Goal: Task Accomplishment & Management: Use online tool/utility

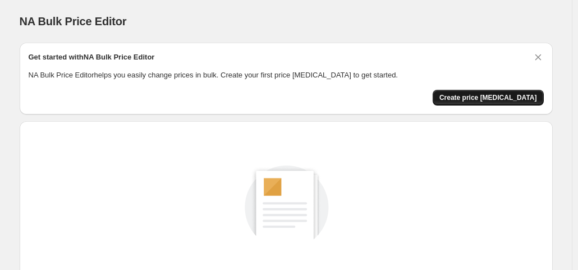
click at [491, 98] on span "Create price [MEDICAL_DATA]" at bounding box center [488, 97] width 98 height 9
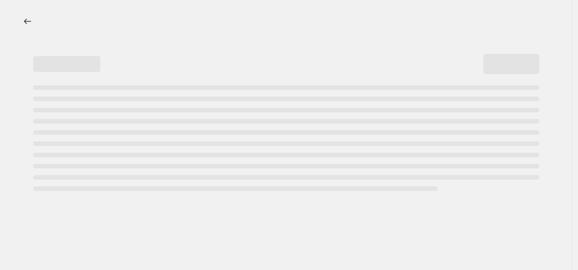
select select "percentage"
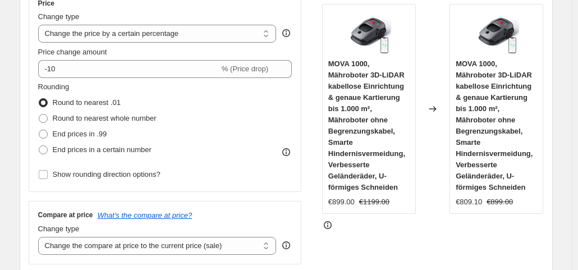
scroll to position [216, 0]
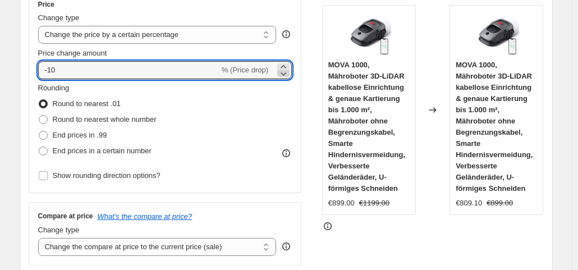
click at [285, 71] on icon at bounding box center [283, 73] width 11 height 11
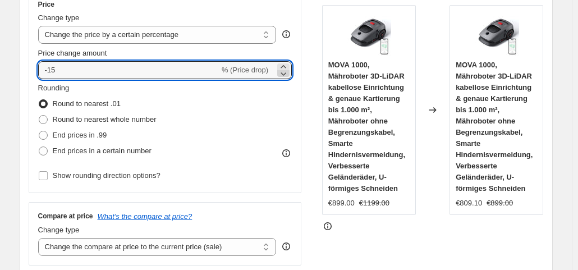
click at [285, 71] on icon at bounding box center [283, 73] width 11 height 11
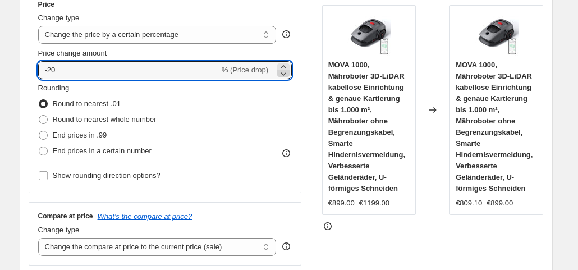
click at [285, 71] on icon at bounding box center [283, 73] width 11 height 11
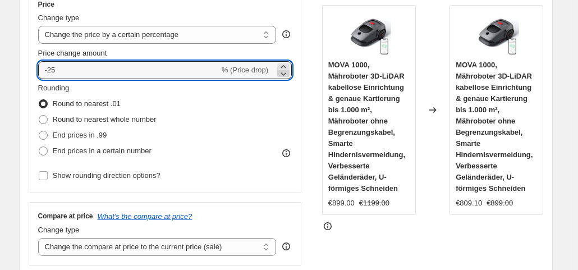
click at [285, 71] on icon at bounding box center [283, 73] width 11 height 11
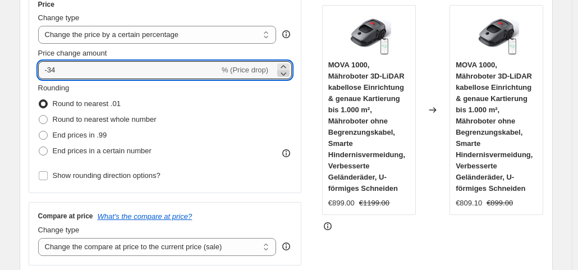
click at [285, 71] on icon at bounding box center [283, 73] width 11 height 11
type input "-35"
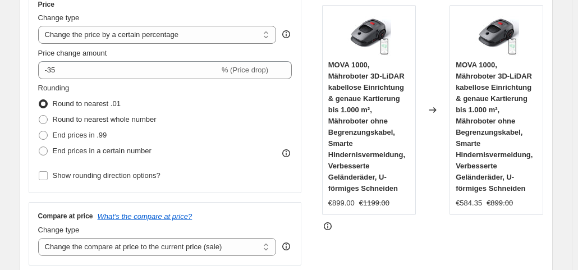
click at [305, 117] on div "Price Change type Change the price to a certain amount Change the price by a ce…" at bounding box center [286, 127] width 515 height 275
click at [81, 139] on span "End prices in .99" at bounding box center [80, 135] width 54 height 8
click at [39, 131] on input "End prices in .99" at bounding box center [39, 131] width 1 height 1
radio input "true"
click at [66, 107] on span "Round to nearest .01" at bounding box center [87, 103] width 68 height 8
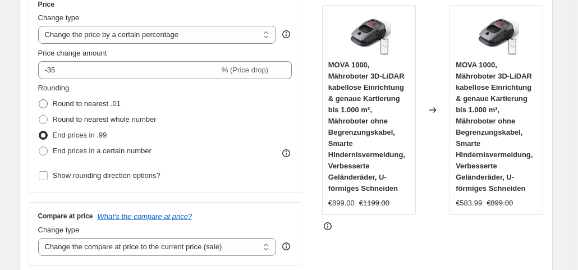
click at [39, 100] on input "Round to nearest .01" at bounding box center [39, 99] width 1 height 1
radio input "true"
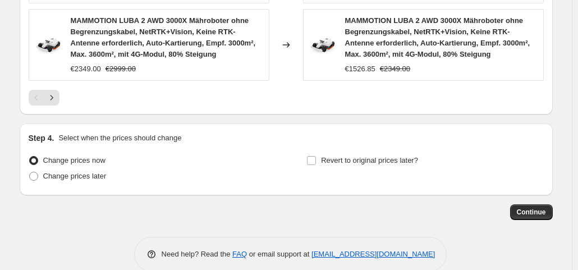
scroll to position [1012, 0]
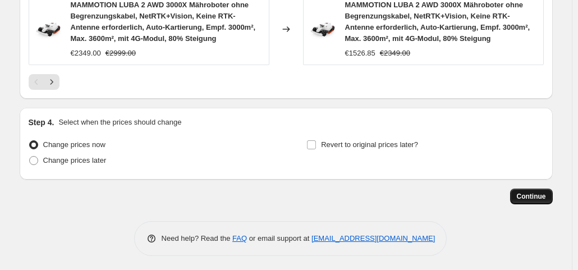
click at [520, 196] on span "Continue" at bounding box center [530, 196] width 29 height 9
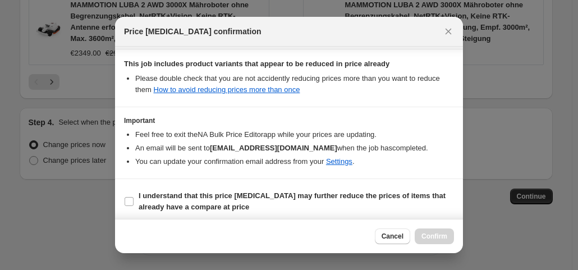
scroll to position [200, 0]
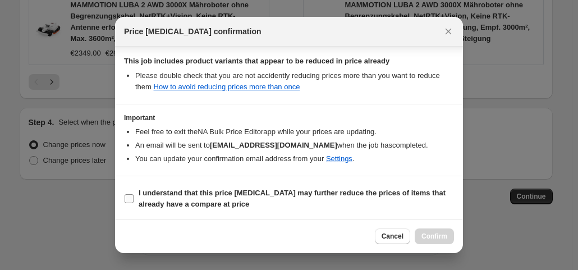
click at [230, 201] on span "I understand that this price [MEDICAL_DATA] may further reduce the prices of it…" at bounding box center [296, 198] width 315 height 22
click at [133, 201] on input "I understand that this price [MEDICAL_DATA] may further reduce the prices of it…" at bounding box center [128, 198] width 9 height 9
checkbox input "true"
click at [435, 237] on span "Confirm" at bounding box center [434, 236] width 26 height 9
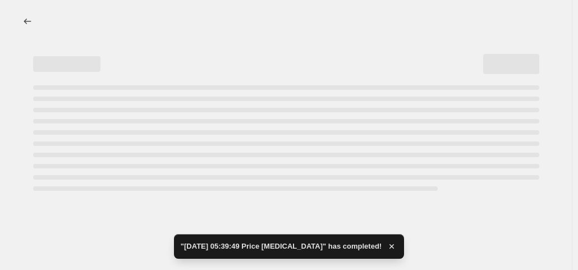
select select "percentage"
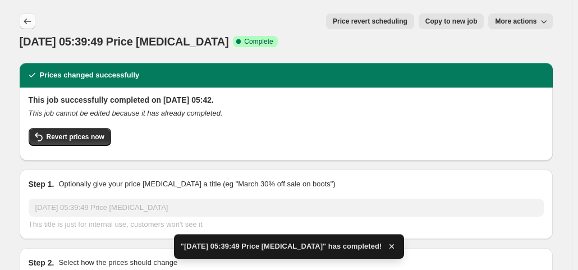
click at [33, 20] on icon "Price change jobs" at bounding box center [27, 21] width 11 height 11
